Goal: Information Seeking & Learning: Learn about a topic

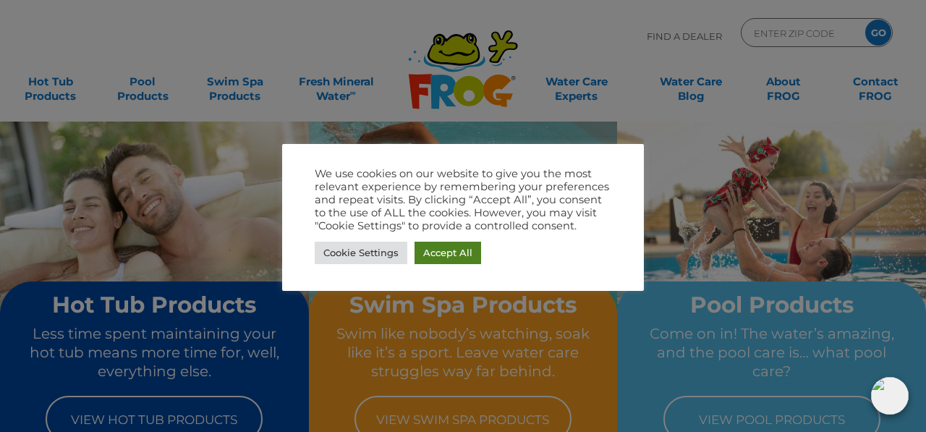
click at [437, 250] on link "Accept All" at bounding box center [448, 253] width 67 height 22
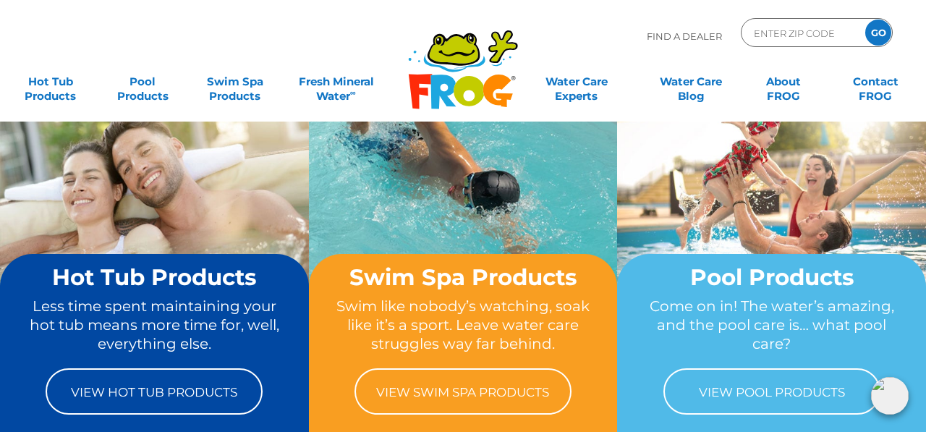
scroll to position [20, 0]
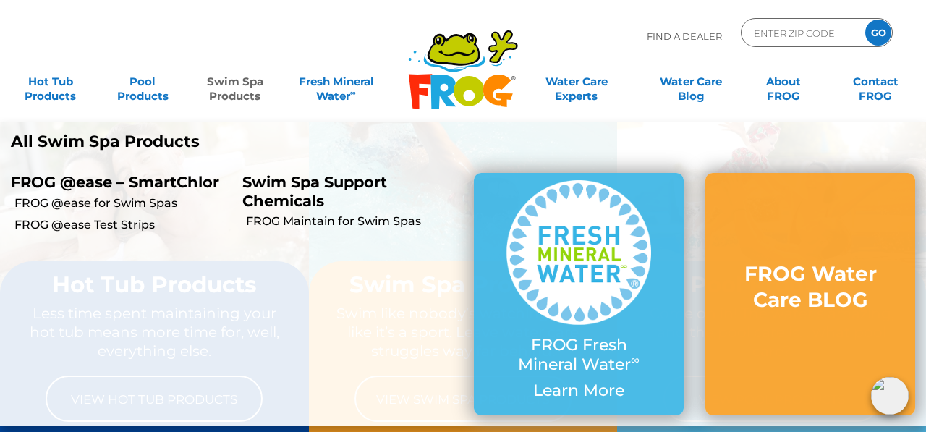
click at [249, 96] on link "Swim Spa Products" at bounding box center [235, 81] width 72 height 29
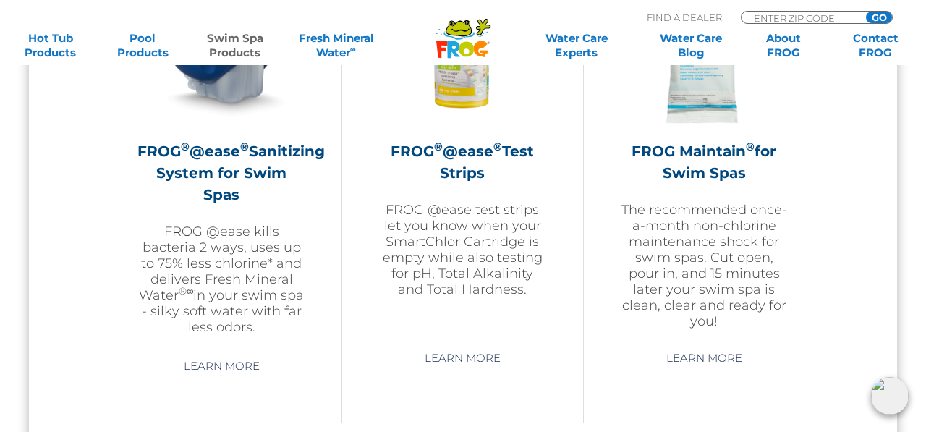
scroll to position [1427, 0]
